Goal: Task Accomplishment & Management: Manage account settings

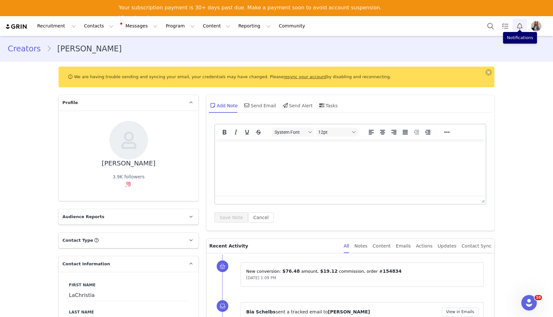
scroll to position [504, 0]
drag, startPoint x: 0, startPoint y: 0, endPoint x: 520, endPoint y: 27, distance: 520.6
click at [520, 27] on button "Notifications" at bounding box center [520, 26] width 14 height 15
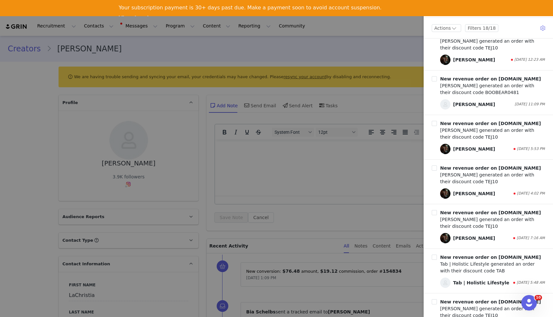
click at [379, 43] on div at bounding box center [276, 158] width 553 height 317
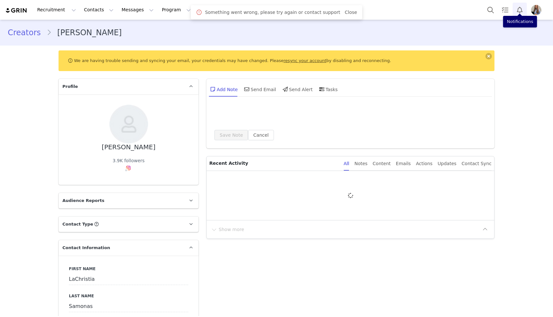
click at [519, 6] on button "Notifications" at bounding box center [520, 10] width 14 height 15
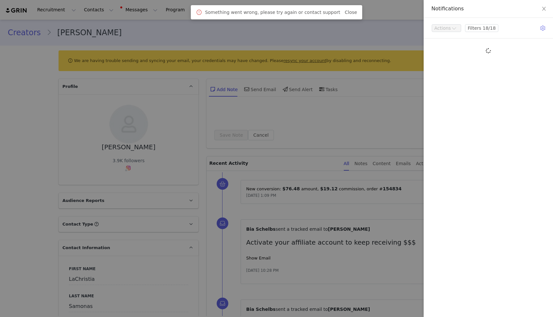
type input "+1 ([GEOGRAPHIC_DATA])"
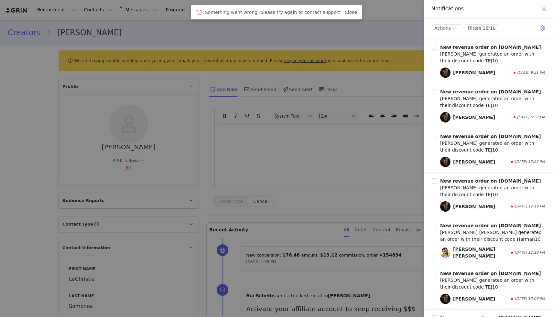
click at [379, 33] on div at bounding box center [276, 158] width 553 height 317
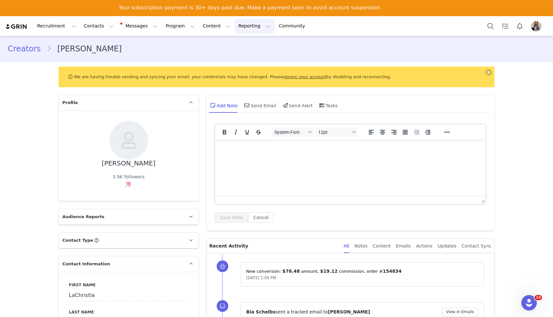
click at [238, 29] on button "Reporting Reporting" at bounding box center [255, 26] width 40 height 15
click at [247, 49] on link "Dashboard" at bounding box center [243, 45] width 51 height 12
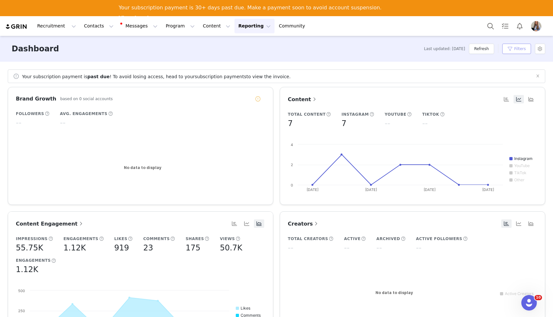
click at [524, 52] on button "Filters" at bounding box center [516, 49] width 29 height 10
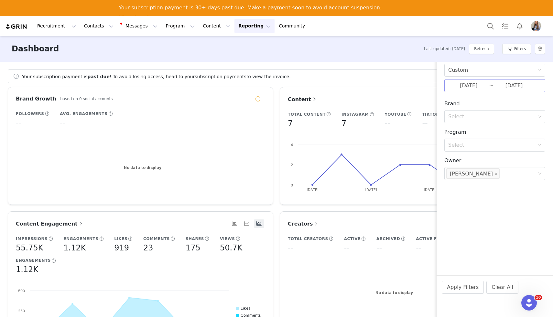
click at [510, 83] on input "[DATE]" at bounding box center [514, 86] width 41 height 8
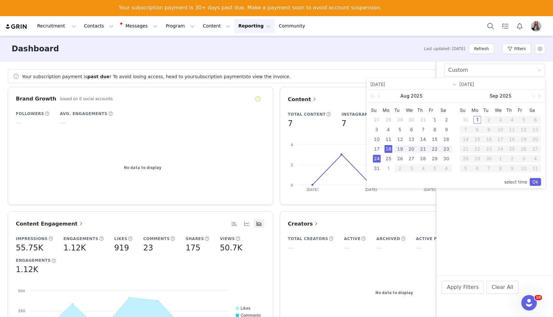
click at [389, 160] on div "25" at bounding box center [389, 159] width 8 height 8
click at [377, 170] on div "31" at bounding box center [377, 169] width 8 height 8
type input "[DATE]"
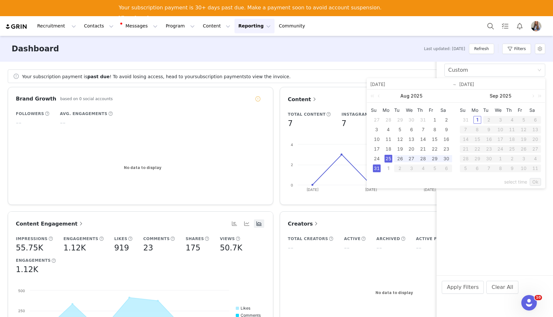
type input "[DATE]"
click at [532, 184] on link "Ok" at bounding box center [535, 182] width 11 height 8
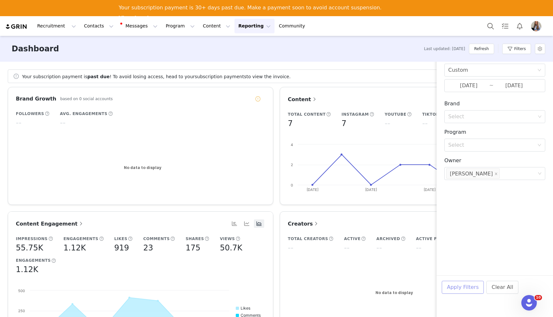
click at [466, 288] on button "Apply Filters" at bounding box center [463, 287] width 42 height 13
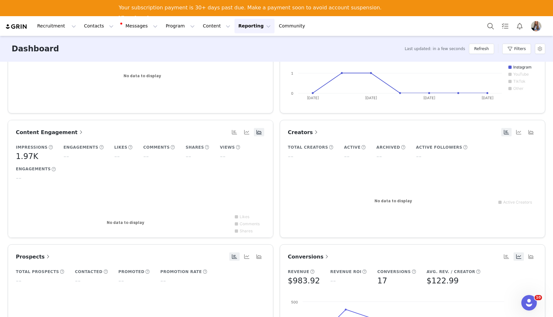
scroll to position [91, 0]
